Goal: Contribute content: Contribute content

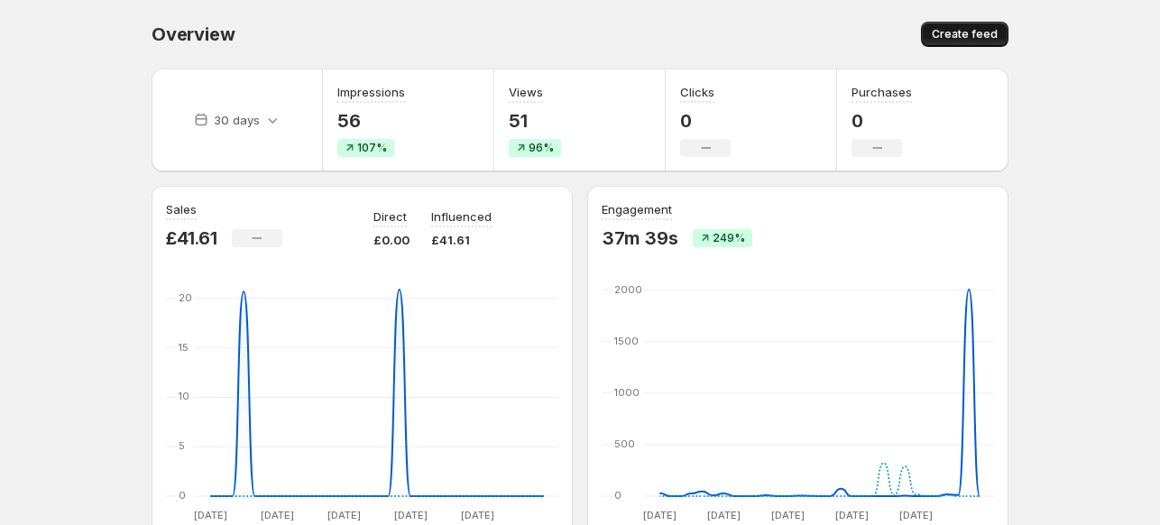
click at [953, 32] on span "Create feed" at bounding box center [965, 34] width 66 height 14
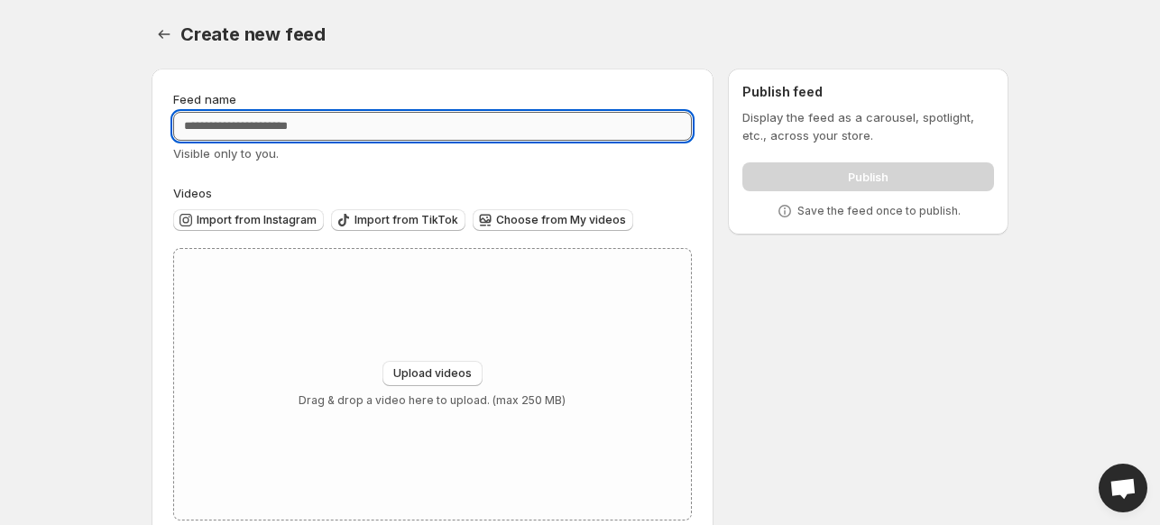
click at [404, 118] on input "Feed name" at bounding box center [432, 126] width 519 height 29
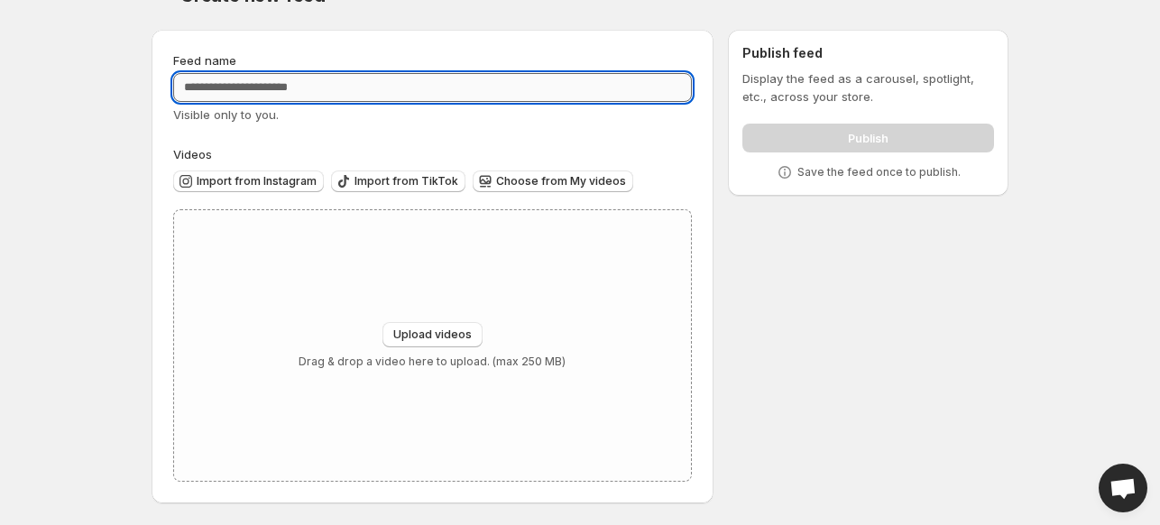
click at [365, 88] on input "Feed name" at bounding box center [432, 87] width 519 height 29
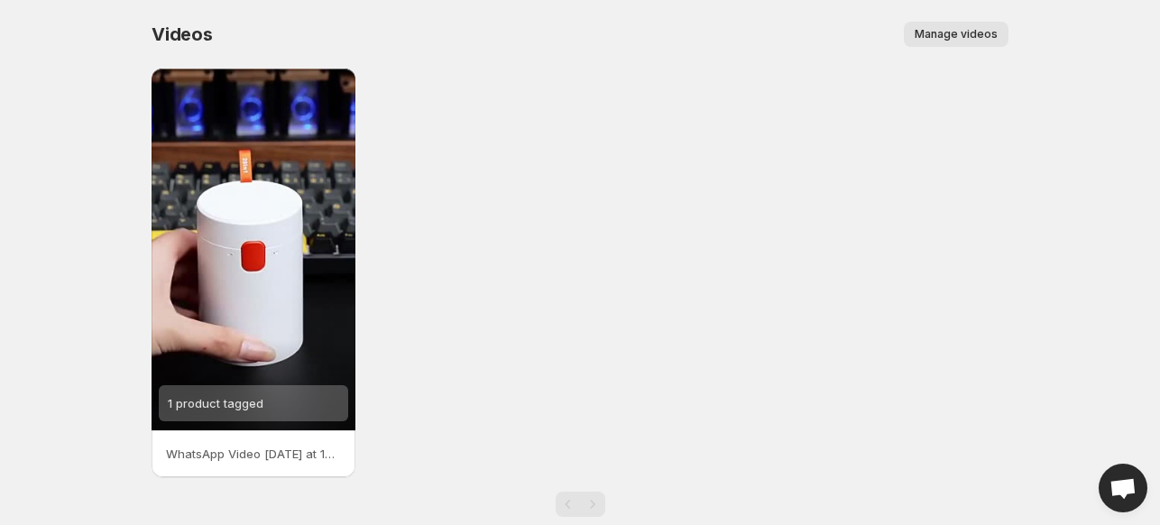
scroll to position [34, 0]
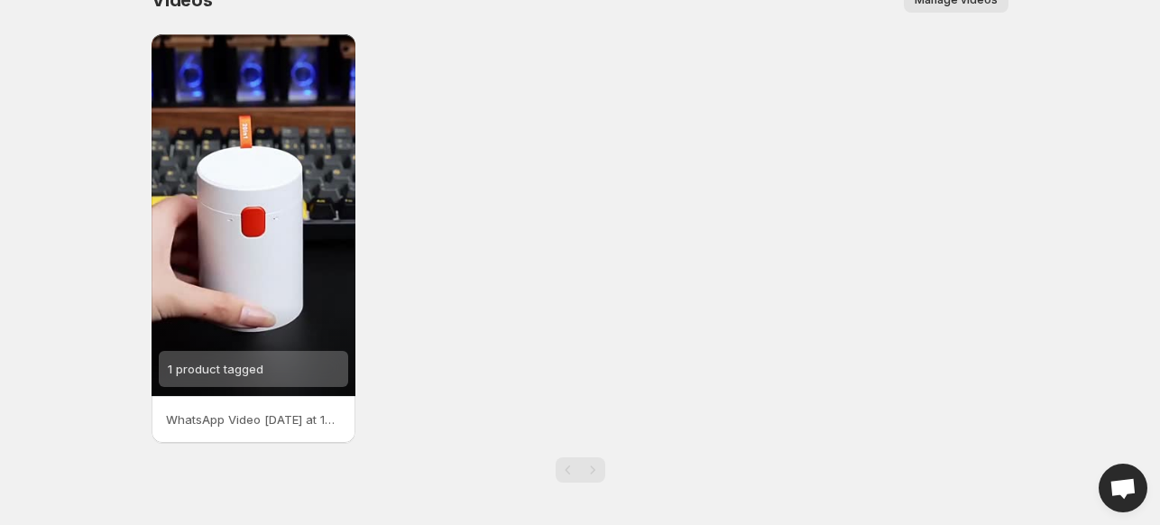
click at [956, 3] on span "Manage videos" at bounding box center [956, 0] width 83 height 14
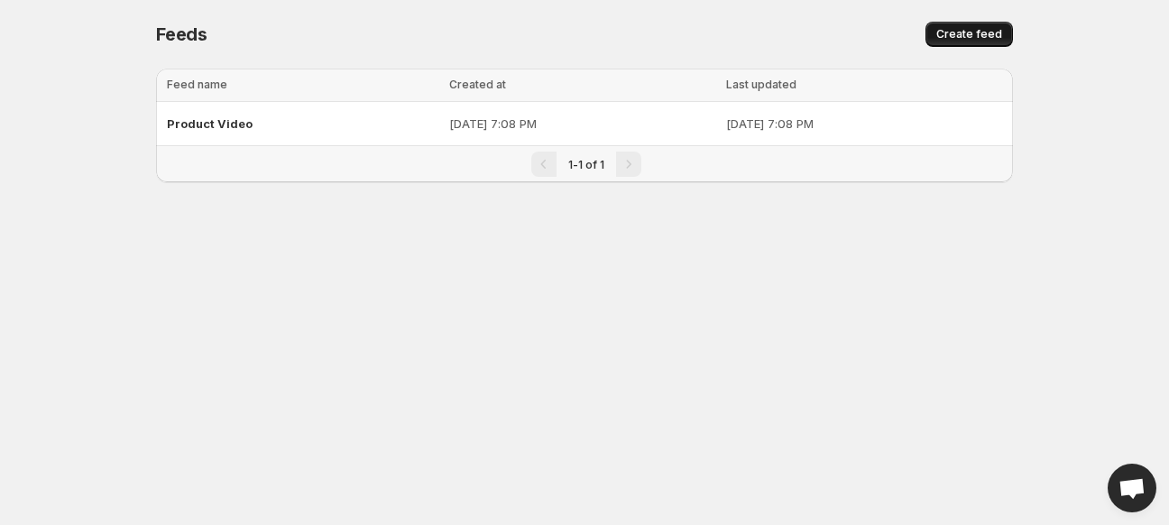
click at [946, 27] on button "Create feed" at bounding box center [970, 34] width 88 height 25
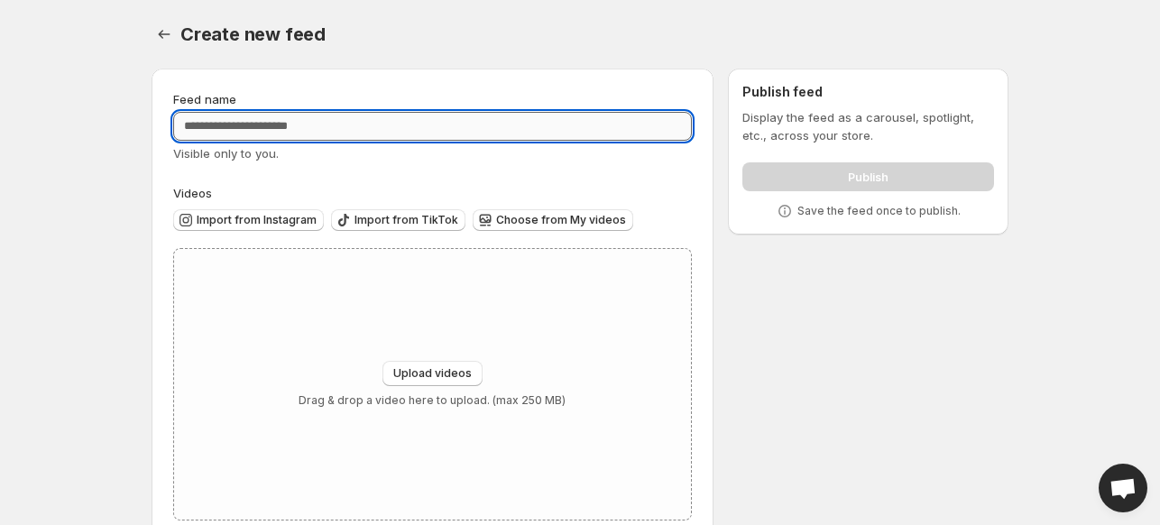
click at [393, 119] on input "Feed name" at bounding box center [432, 126] width 519 height 29
type input "**********"
click at [433, 363] on button "Upload videos" at bounding box center [433, 373] width 100 height 25
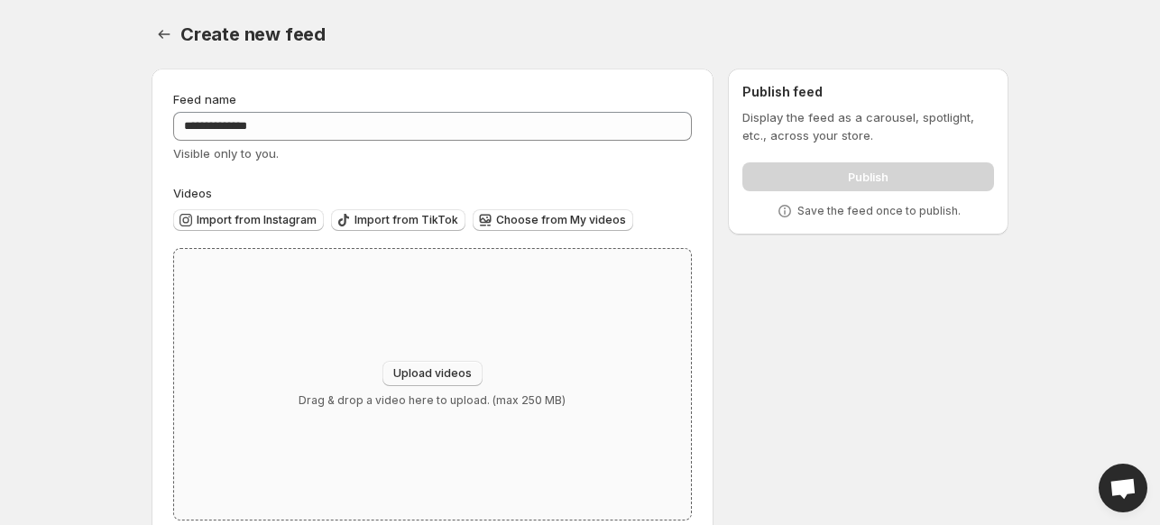
type input "**********"
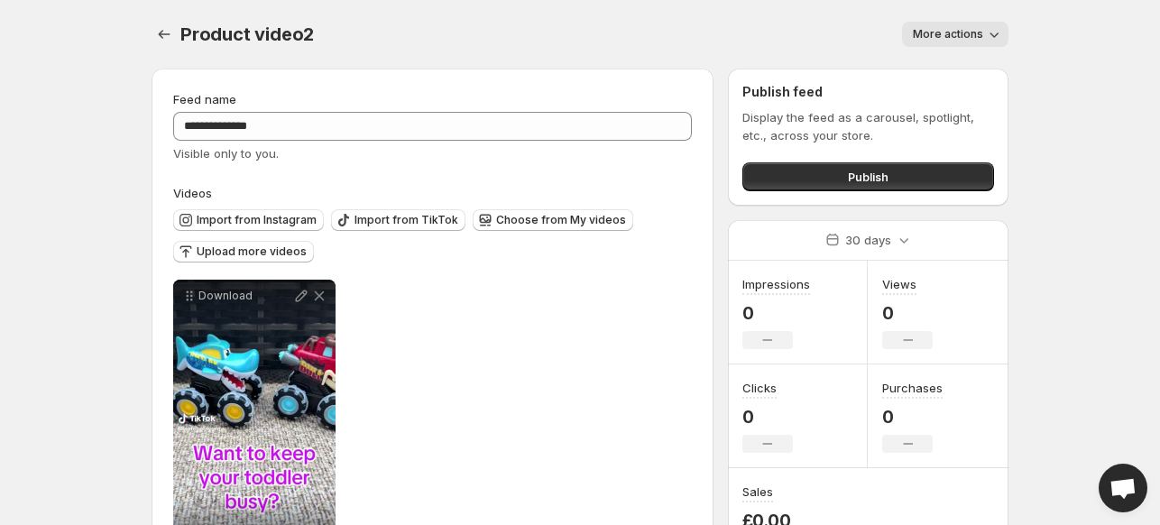
scroll to position [87, 0]
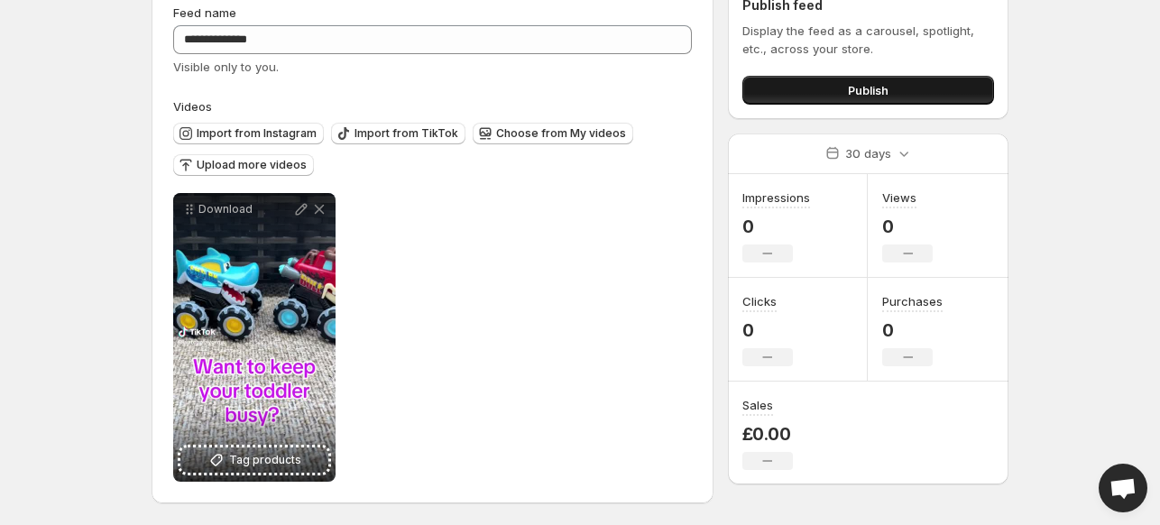
click at [836, 82] on button "Publish" at bounding box center [869, 90] width 252 height 29
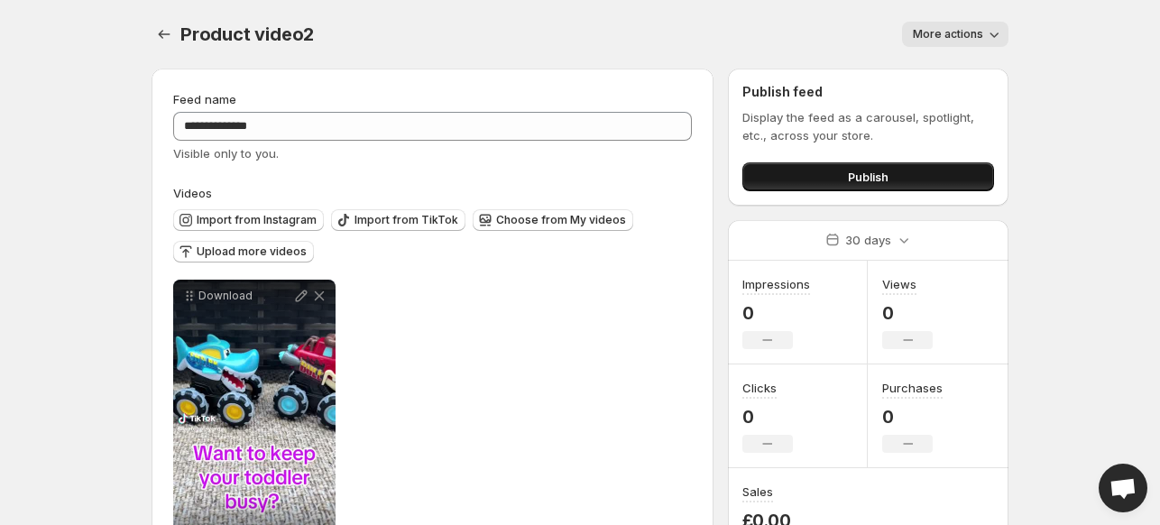
click at [873, 177] on span "Publish" at bounding box center [868, 177] width 41 height 18
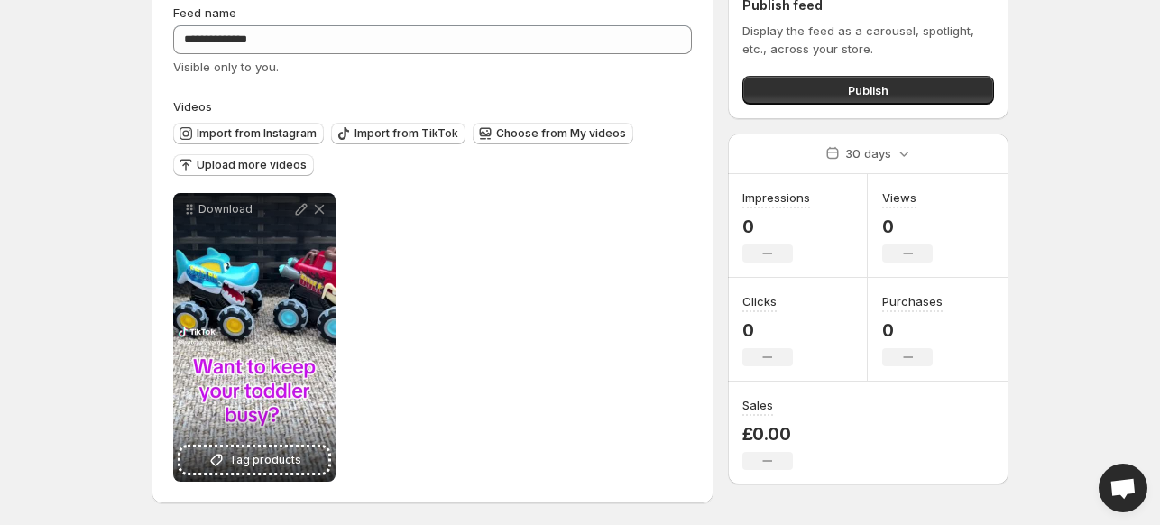
scroll to position [36, 0]
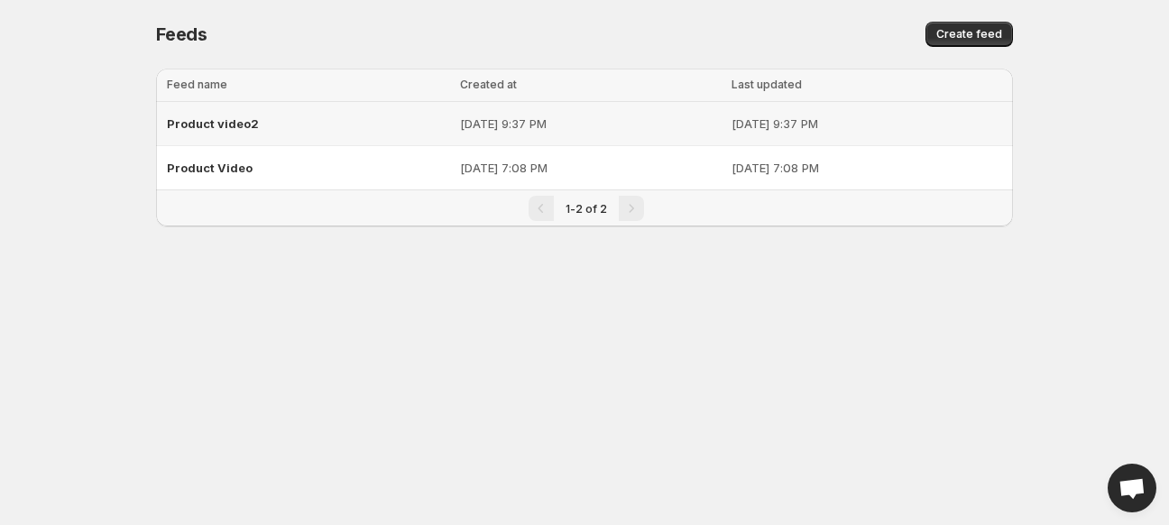
click at [732, 127] on p "[DATE] 9:37 PM" at bounding box center [867, 124] width 271 height 18
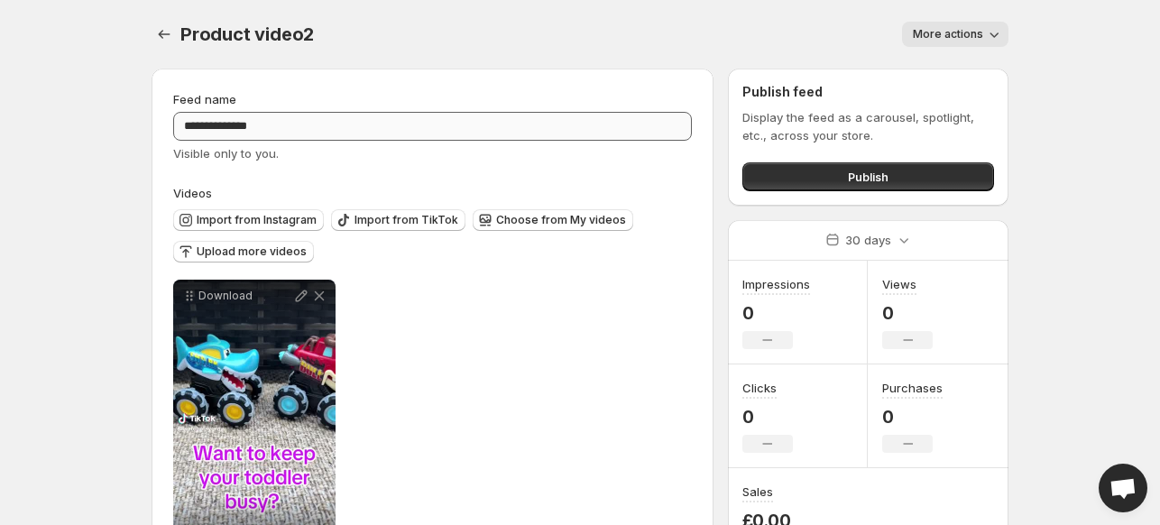
scroll to position [87, 0]
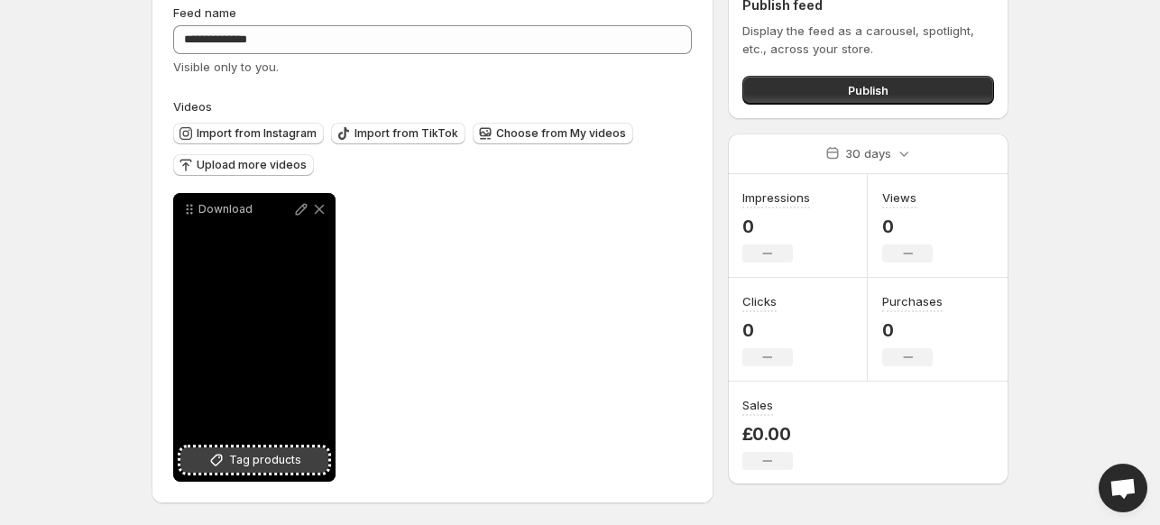
click at [285, 468] on span "Tag products" at bounding box center [265, 460] width 72 height 18
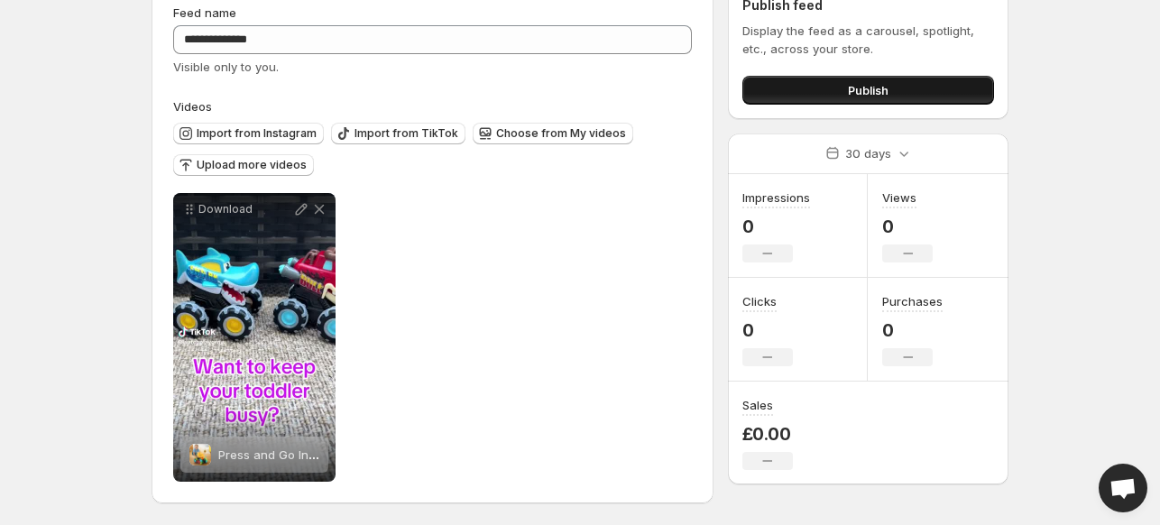
click at [841, 84] on button "Publish" at bounding box center [869, 90] width 252 height 29
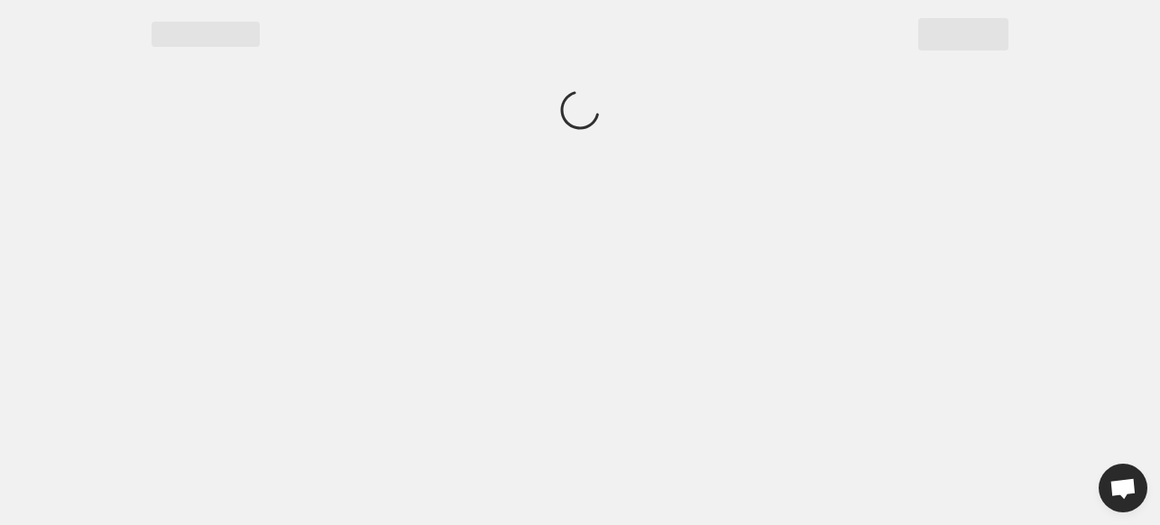
scroll to position [0, 0]
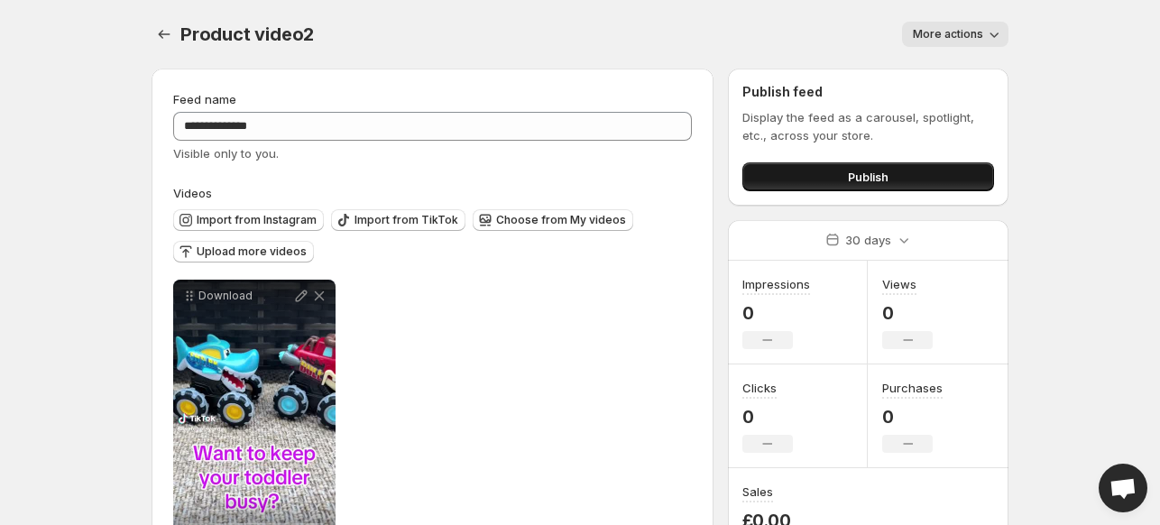
click at [817, 183] on button "Publish" at bounding box center [869, 176] width 252 height 29
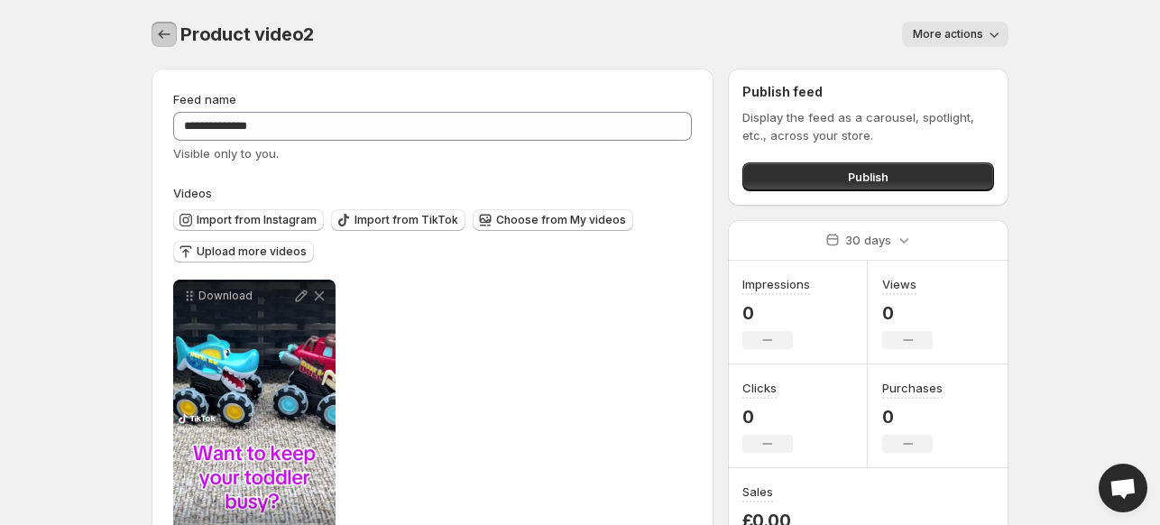
click at [159, 38] on icon "Settings" at bounding box center [164, 34] width 18 height 18
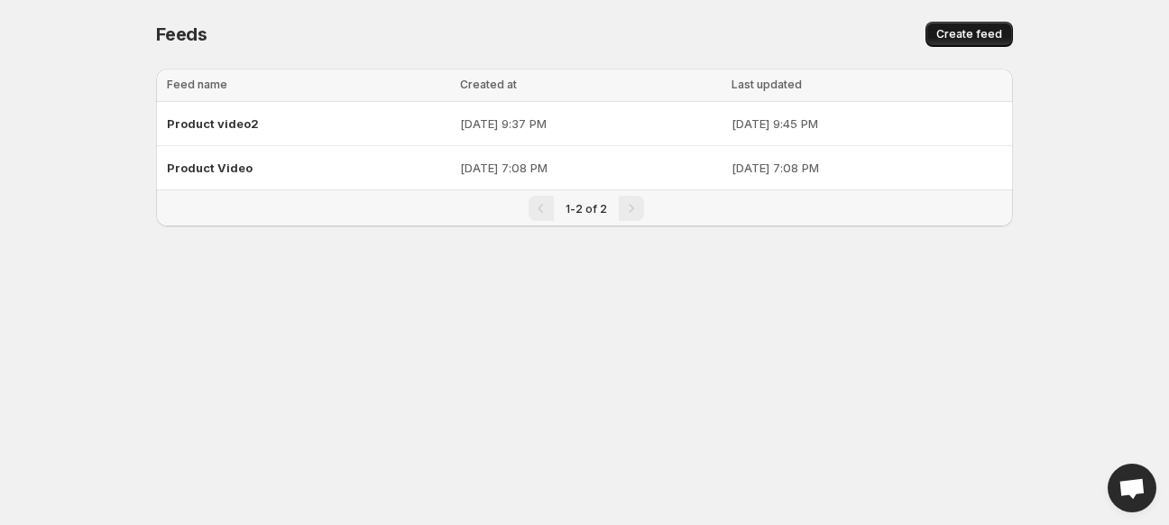
click at [946, 37] on span "Create feed" at bounding box center [970, 34] width 66 height 14
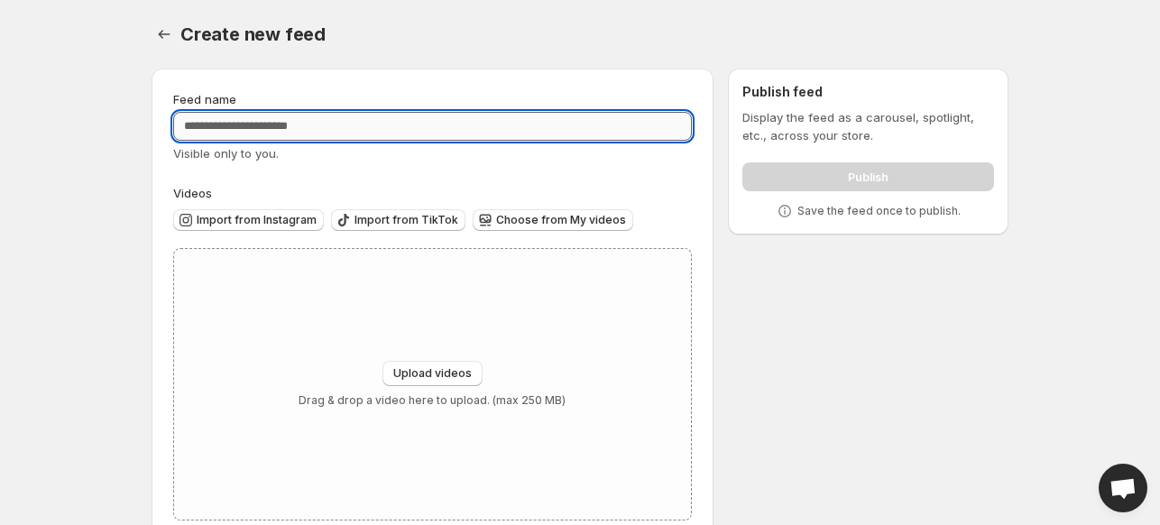
click at [497, 129] on input "Feed name" at bounding box center [432, 126] width 519 height 29
type input "*********"
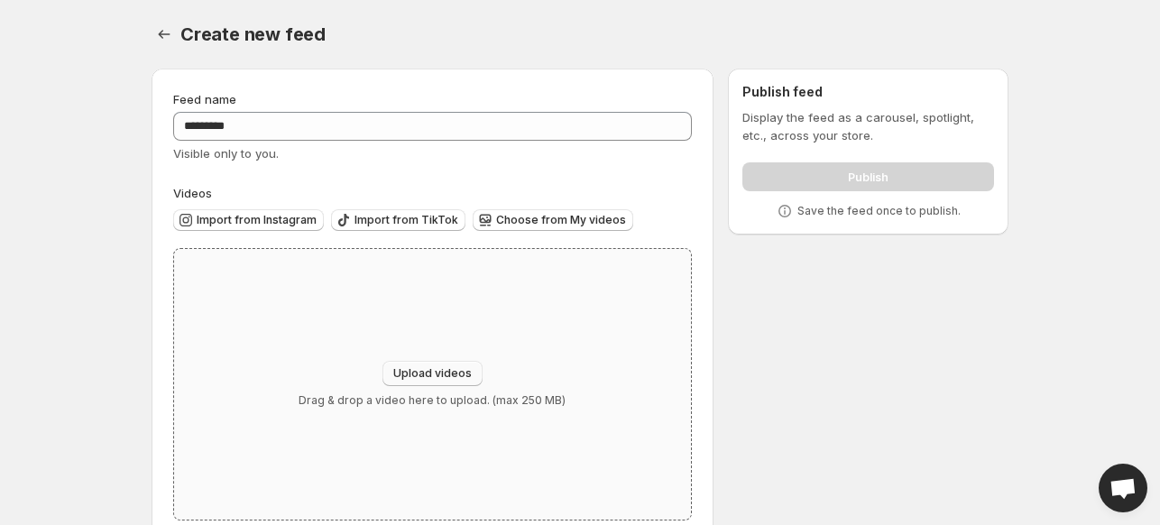
click at [437, 374] on span "Upload videos" at bounding box center [432, 373] width 78 height 14
type input "**********"
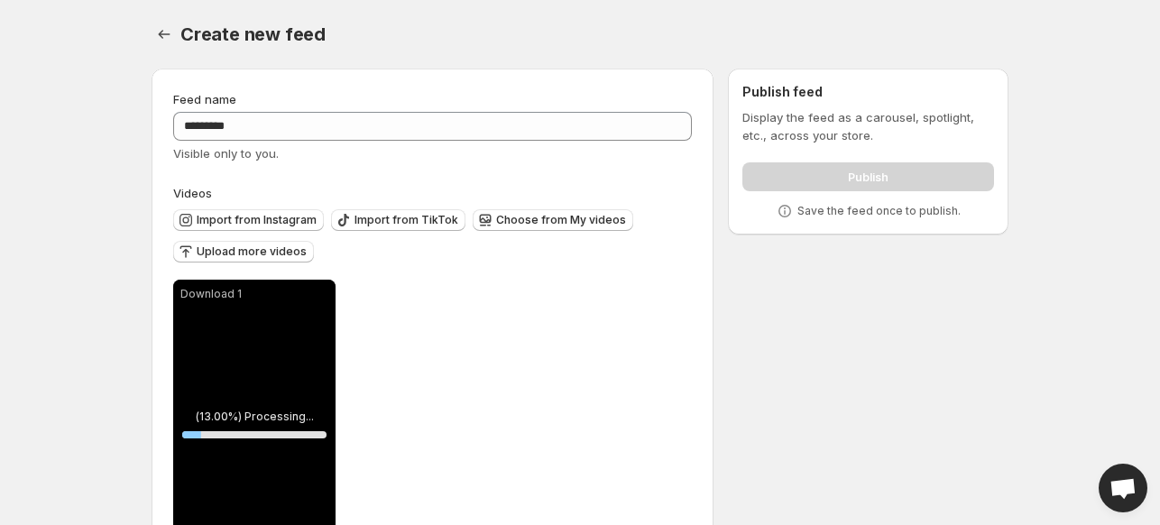
scroll to position [87, 0]
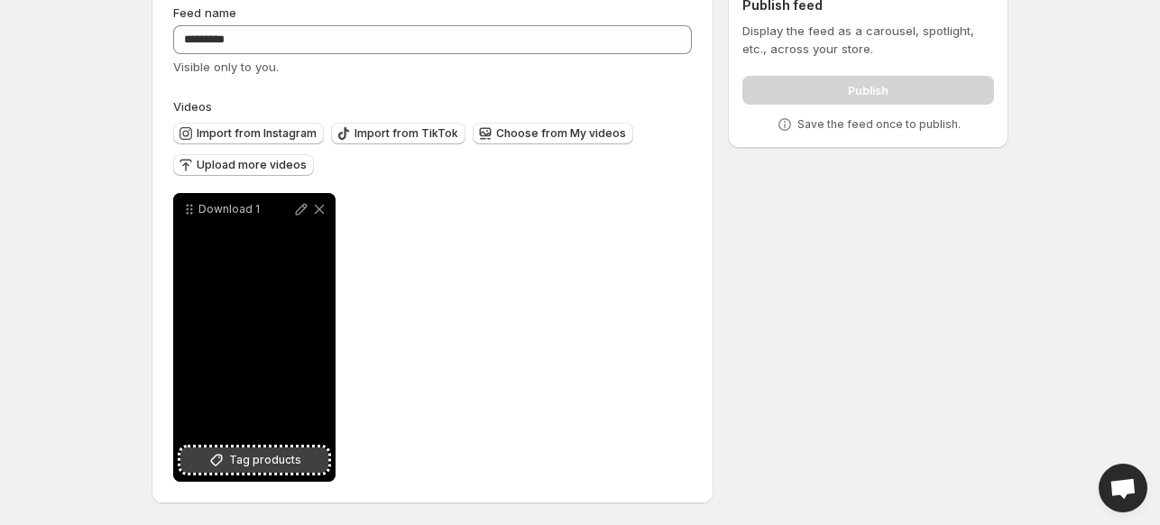
click at [253, 457] on span "Tag products" at bounding box center [265, 460] width 72 height 18
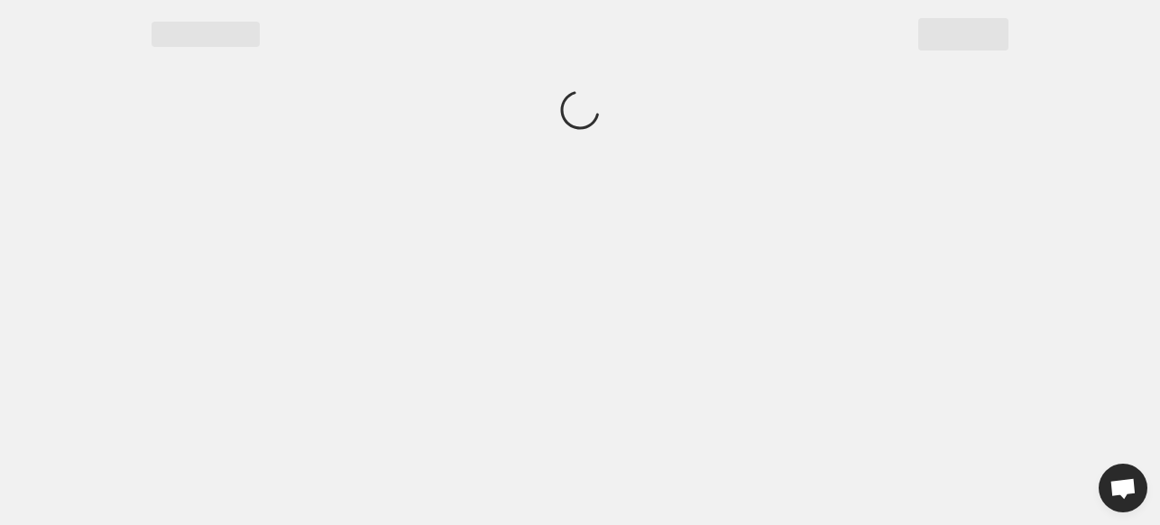
scroll to position [0, 0]
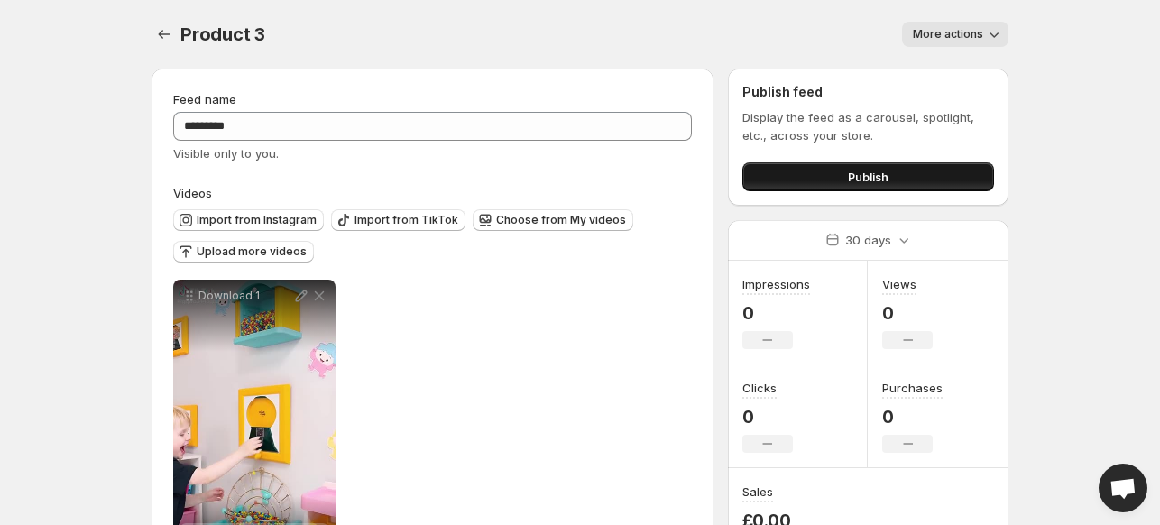
click at [818, 174] on button "Publish" at bounding box center [869, 176] width 252 height 29
click at [806, 170] on button "Publish" at bounding box center [869, 176] width 252 height 29
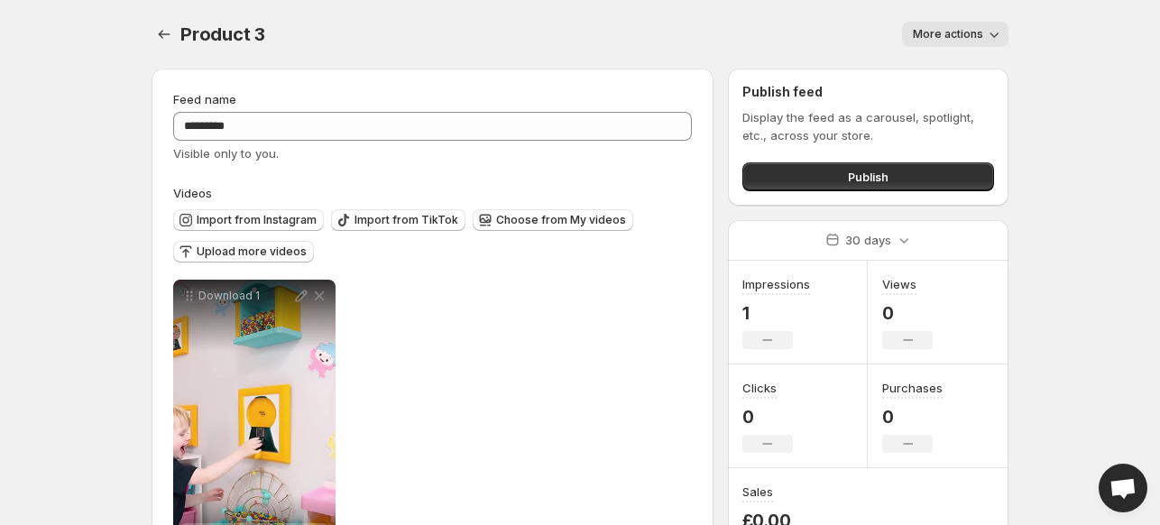
scroll to position [87, 0]
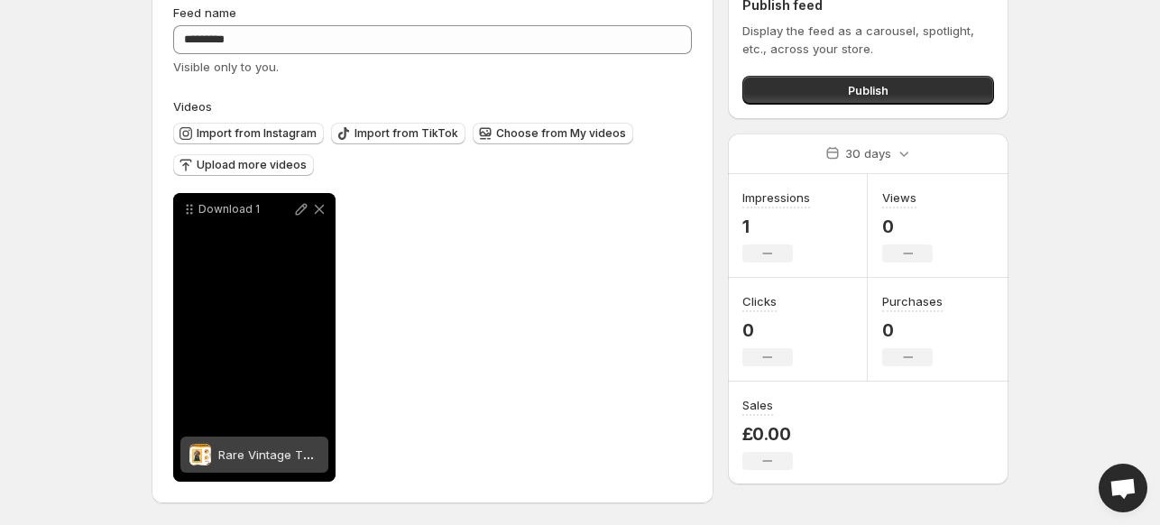
click at [253, 460] on span "Rare Vintage The Handy Candy Frame" at bounding box center [327, 455] width 218 height 14
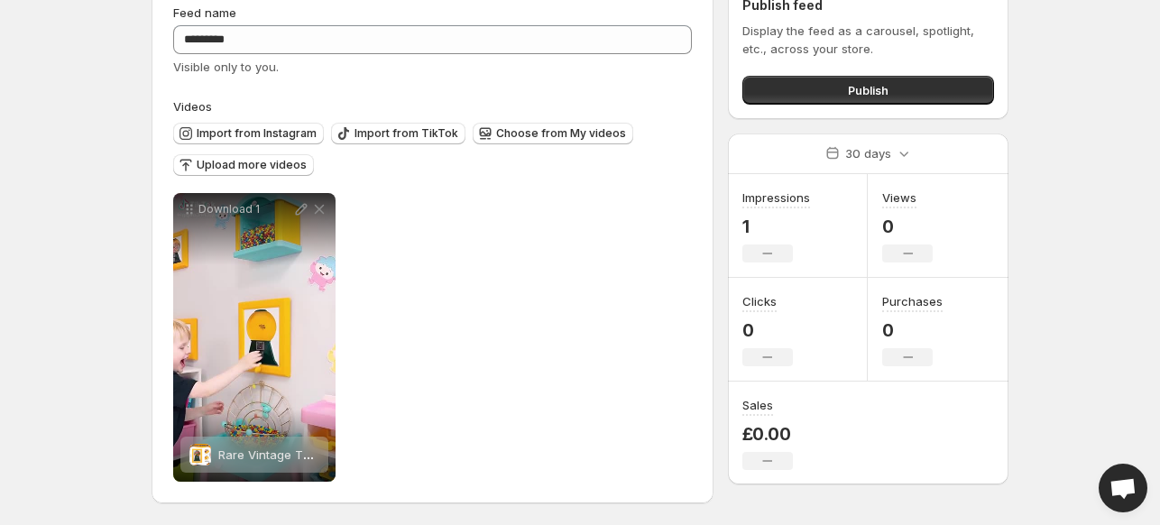
scroll to position [0, 0]
